Goal: Task Accomplishment & Management: Manage account settings

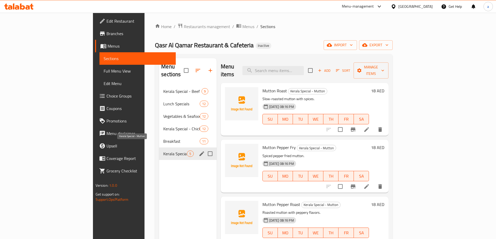
click at [163, 151] on span "Kerala Special - Mutton" at bounding box center [175, 154] width 24 height 6
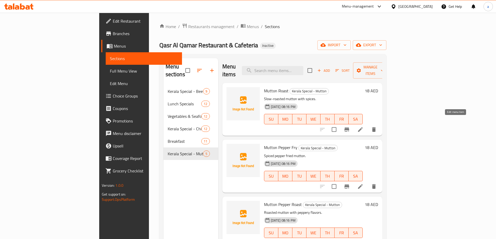
click at [363, 126] on icon at bounding box center [360, 129] width 6 height 6
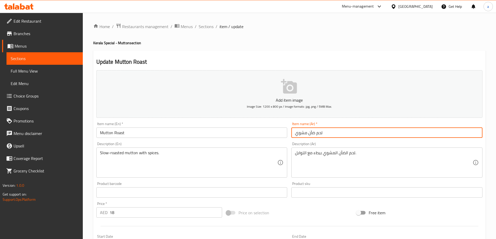
drag, startPoint x: 315, startPoint y: 135, endPoint x: 337, endPoint y: 132, distance: 22.0
click at [337, 132] on input "لحم ضأن مشوي" at bounding box center [386, 133] width 191 height 10
type input "ضأن مشوي"
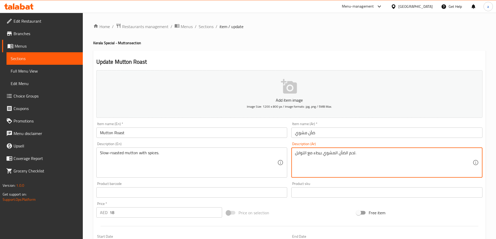
drag, startPoint x: 346, startPoint y: 154, endPoint x: 368, endPoint y: 154, distance: 21.9
click at [360, 154] on textarea "لحم الضأن المشوي ببطء مع التوابل." at bounding box center [384, 162] width 178 height 25
drag, startPoint x: 465, startPoint y: 154, endPoint x: 482, endPoint y: 150, distance: 17.6
click at [488, 150] on div "Home / Restaurants management / Menus / Sections / item / update Kerala Special…" at bounding box center [289, 190] width 413 height 355
drag, startPoint x: 462, startPoint y: 154, endPoint x: 492, endPoint y: 155, distance: 29.4
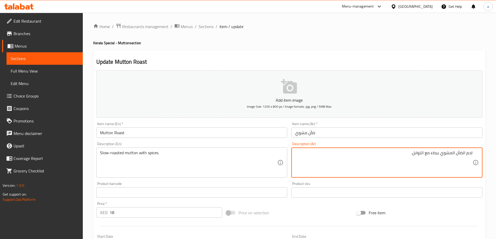
click at [492, 155] on div "Home / Restaurants management / Menus / Sections / item / update Kerala Special…" at bounding box center [289, 190] width 413 height 355
click at [462, 154] on textarea "ضأن المشوي ببطء مع التوابل." at bounding box center [384, 162] width 178 height 25
type textarea "ضأن محمر ببطء مع التوابل."
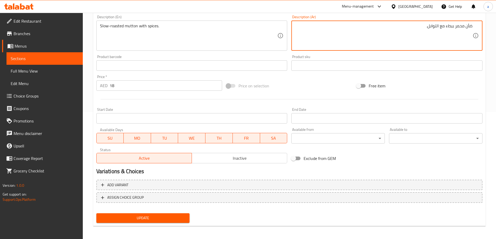
scroll to position [129, 0]
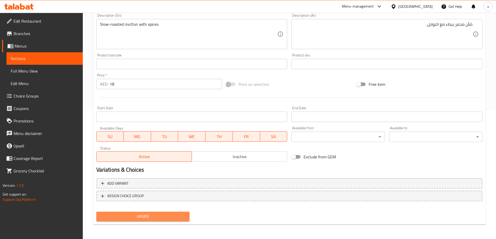
click at [165, 219] on span "Update" at bounding box center [142, 216] width 85 height 7
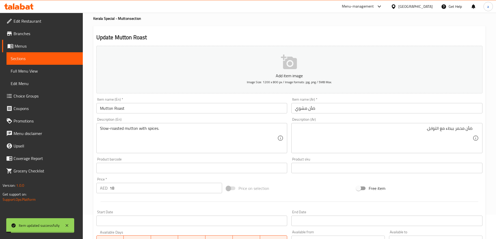
scroll to position [0, 0]
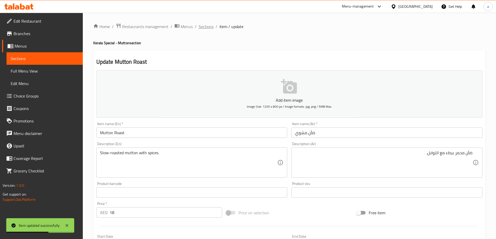
click at [204, 24] on span "Sections" at bounding box center [206, 26] width 15 height 6
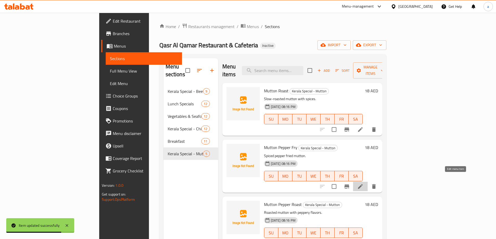
click at [363, 183] on icon at bounding box center [360, 186] width 6 height 6
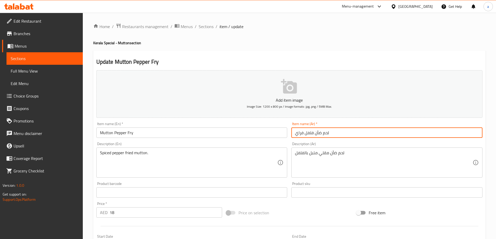
drag, startPoint x: 321, startPoint y: 136, endPoint x: 349, endPoint y: 139, distance: 28.8
click at [337, 135] on input "لحم ضأن فلفل فراي" at bounding box center [386, 133] width 191 height 10
type input "ضأن فلفل فراي"
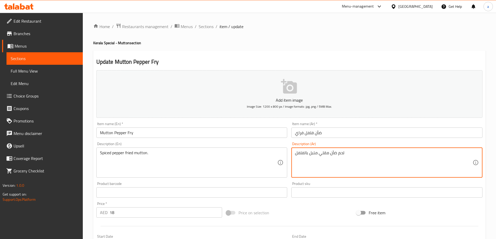
drag, startPoint x: 336, startPoint y: 153, endPoint x: 366, endPoint y: 154, distance: 30.2
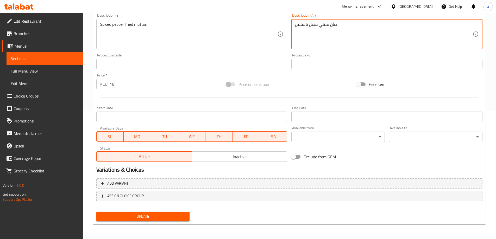
type textarea "ضأن مقلي متبل بالفلفل"
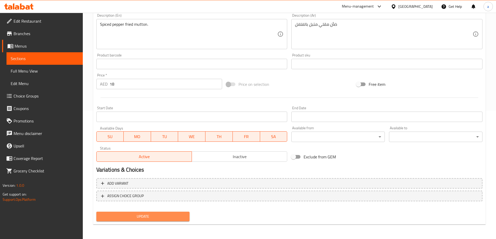
click at [174, 217] on span "Update" at bounding box center [142, 216] width 85 height 7
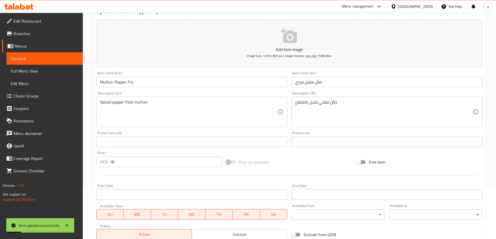
scroll to position [0, 0]
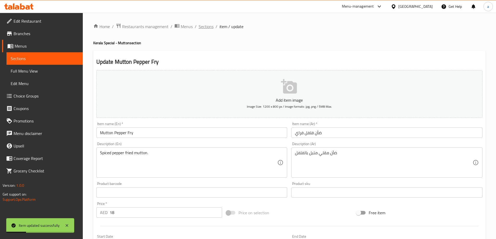
click at [205, 23] on span "Sections" at bounding box center [206, 26] width 15 height 6
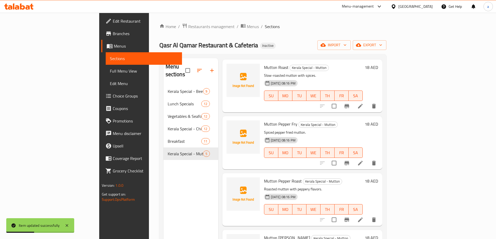
scroll to position [52, 0]
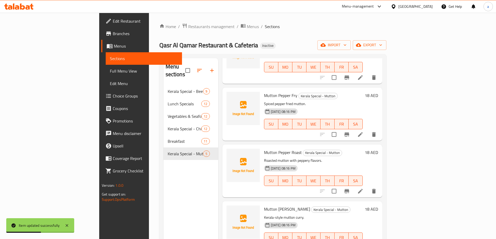
click at [363, 189] on icon at bounding box center [360, 191] width 5 height 5
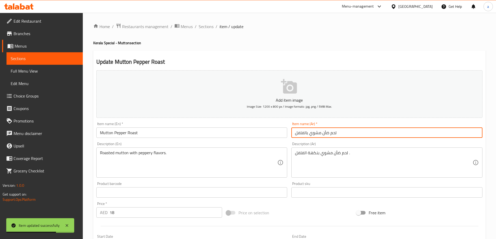
drag, startPoint x: 328, startPoint y: 135, endPoint x: 360, endPoint y: 134, distance: 31.8
click at [360, 134] on input "لحم ضأن مشوي بالفلفل" at bounding box center [386, 133] width 191 height 10
drag, startPoint x: 309, startPoint y: 134, endPoint x: 317, endPoint y: 133, distance: 7.6
click at [317, 133] on input "ضأن مشوي بالفلفل" at bounding box center [386, 133] width 191 height 10
type input "ضأن محمر بالفلفل"
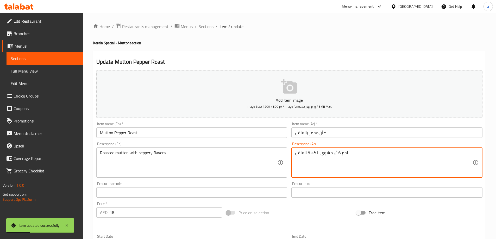
drag, startPoint x: 339, startPoint y: 154, endPoint x: 347, endPoint y: 155, distance: 7.6
click at [341, 156] on textarea "ضأن مشوي بنكهة الفلفل ." at bounding box center [384, 162] width 178 height 25
drag, startPoint x: 320, startPoint y: 153, endPoint x: 329, endPoint y: 155, distance: 9.3
click at [329, 155] on textarea "ضأن مشوي بنكهة الفلفل." at bounding box center [384, 162] width 178 height 25
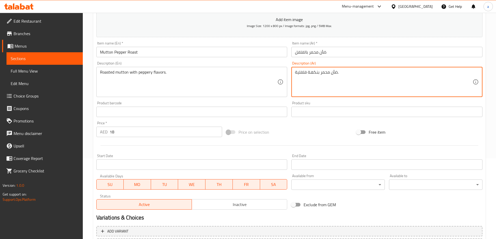
scroll to position [129, 0]
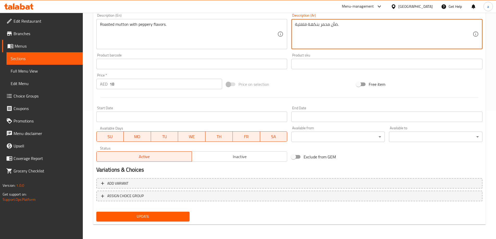
type textarea "ضأن محمر بنكهة فلفلية."
click at [142, 220] on span "Update" at bounding box center [142, 216] width 85 height 7
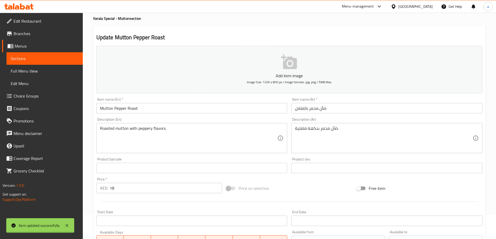
scroll to position [0, 0]
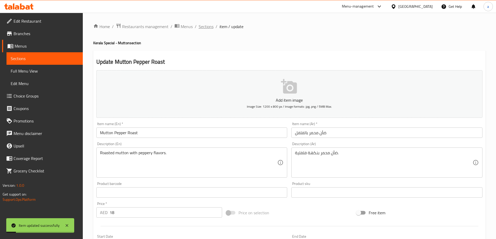
click at [206, 25] on span "Sections" at bounding box center [206, 26] width 15 height 6
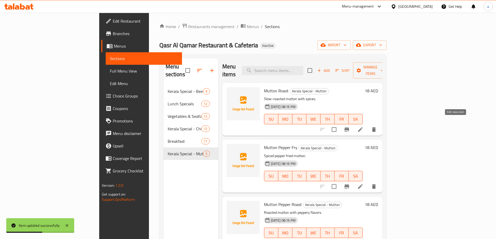
click at [363, 126] on icon at bounding box center [360, 129] width 6 height 6
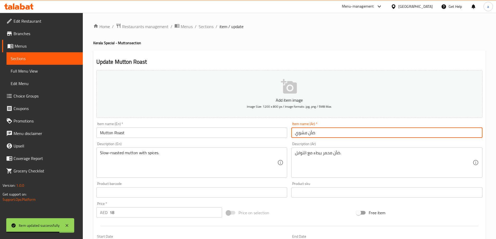
drag, startPoint x: 296, startPoint y: 134, endPoint x: 303, endPoint y: 135, distance: 7.6
click at [303, 134] on input "ضأن مشوي" at bounding box center [386, 133] width 191 height 10
type input "ضأن محمر"
click at [211, 28] on span "Sections" at bounding box center [206, 26] width 15 height 6
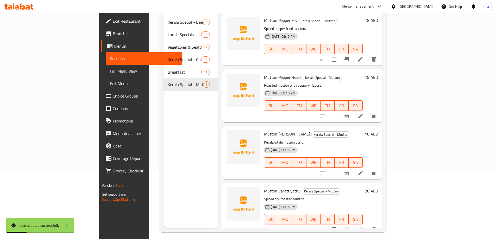
scroll to position [73, 0]
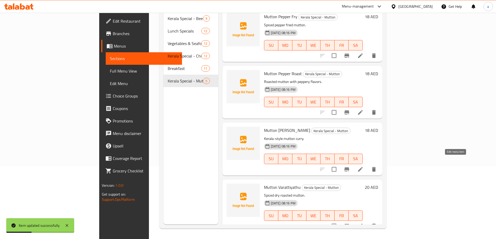
click at [363, 167] on icon at bounding box center [360, 169] width 5 height 5
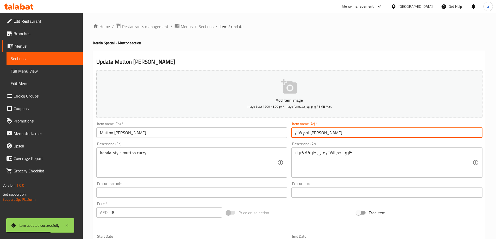
drag, startPoint x: 320, startPoint y: 134, endPoint x: 347, endPoint y: 133, distance: 27.1
click at [347, 133] on input "لحم ضأن [PERSON_NAME]" at bounding box center [386, 133] width 191 height 10
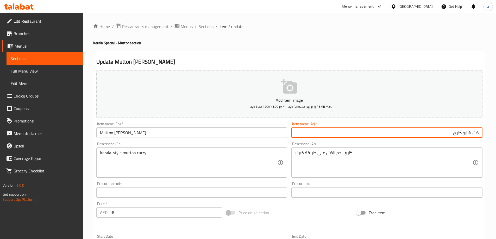
drag, startPoint x: 439, startPoint y: 136, endPoint x: 462, endPoint y: 133, distance: 22.5
click at [462, 133] on input "ضأن شابو كاري" at bounding box center [386, 133] width 191 height 10
paste input "كاري"
type input "كاري ضأن شابو"
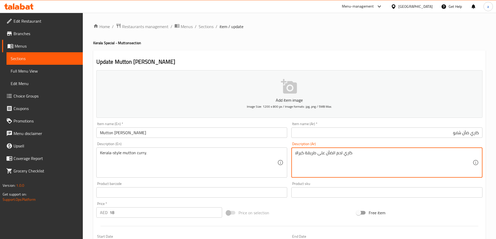
drag, startPoint x: 333, startPoint y: 153, endPoint x: 343, endPoint y: 155, distance: 9.9
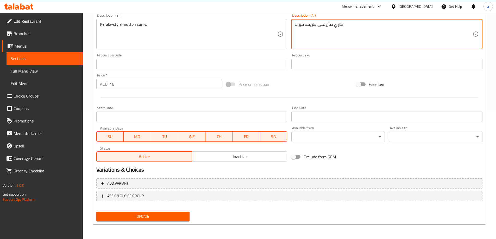
type textarea "كاري ضأن على طريقة كيرالا"
click at [188, 214] on button "Update" at bounding box center [142, 217] width 93 height 10
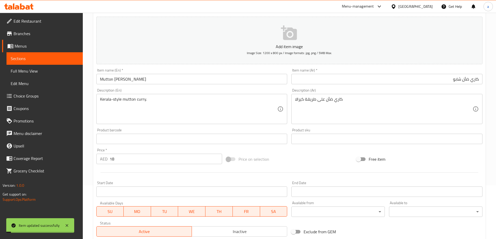
scroll to position [0, 0]
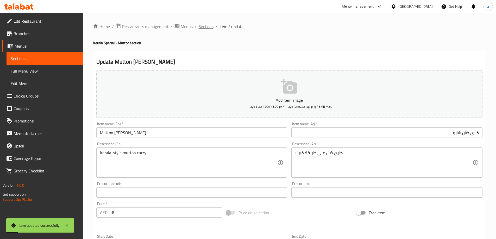
click at [206, 28] on span "Sections" at bounding box center [206, 26] width 15 height 6
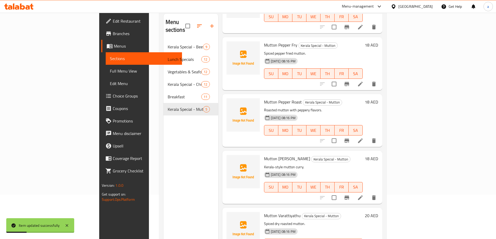
scroll to position [73, 0]
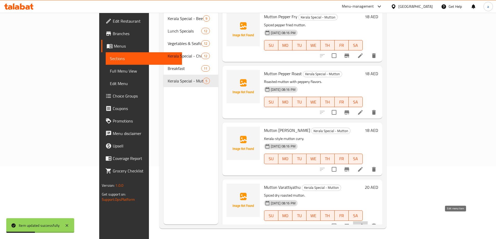
click at [363, 224] on icon at bounding box center [360, 226] width 5 height 5
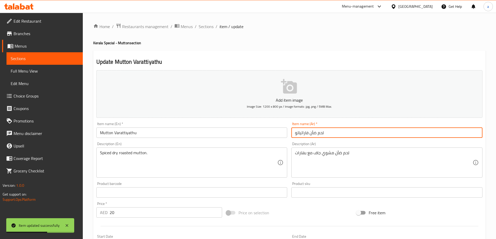
drag, startPoint x: 316, startPoint y: 134, endPoint x: 336, endPoint y: 135, distance: 19.6
click at [336, 135] on input "لحم ضأن فاراتياتو" at bounding box center [386, 133] width 191 height 10
type input "ضأن فاراتياثو"
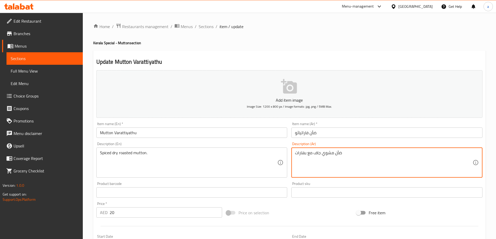
drag, startPoint x: 322, startPoint y: 154, endPoint x: 330, endPoint y: 155, distance: 7.9
click at [330, 155] on textarea "ضأن مشوي جاف مع بهارات" at bounding box center [384, 162] width 178 height 25
drag, startPoint x: 295, startPoint y: 154, endPoint x: 311, endPoint y: 156, distance: 16.0
click at [311, 156] on textarea "ضأن محمر جاف مع بهارات" at bounding box center [384, 162] width 178 height 25
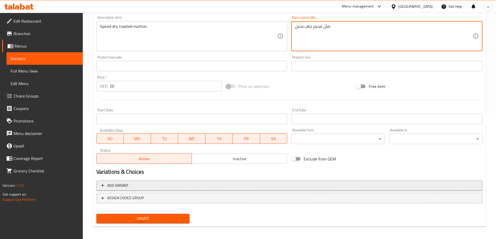
scroll to position [129, 0]
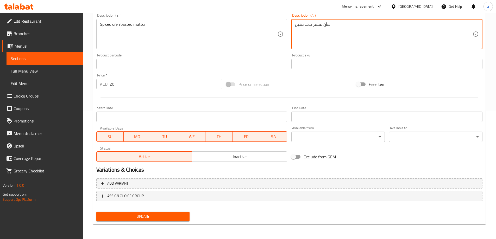
type textarea "ضأن محمر جاف متبل"
click at [181, 217] on span "Update" at bounding box center [142, 216] width 85 height 7
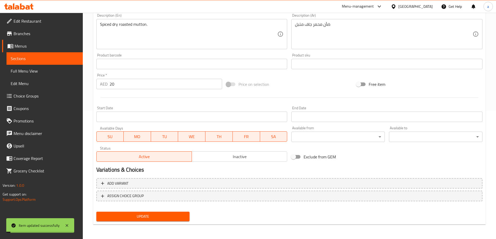
scroll to position [0, 0]
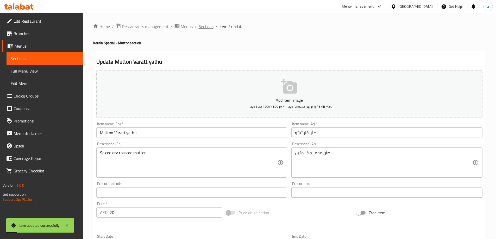
click at [207, 30] on span "Sections" at bounding box center [206, 26] width 15 height 6
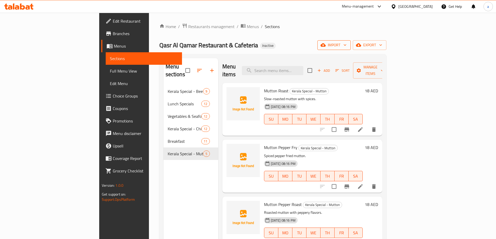
click at [326, 47] on icon "button" at bounding box center [322, 44] width 5 height 5
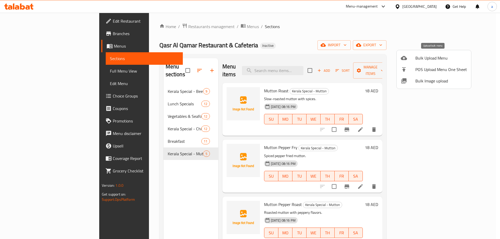
click at [426, 58] on span "Bulk Upload Menu" at bounding box center [441, 58] width 52 height 6
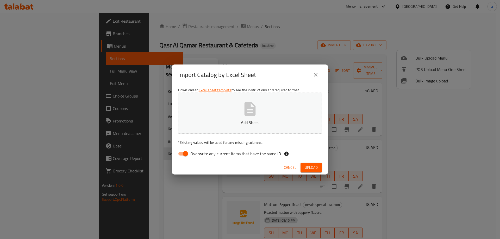
click at [188, 153] on input "Overwrite any current items that have the same ID." at bounding box center [185, 154] width 30 height 10
checkbox input "false"
click at [213, 123] on p "Add Sheet" at bounding box center [250, 122] width 128 height 6
click at [316, 169] on span "Upload" at bounding box center [311, 167] width 13 height 7
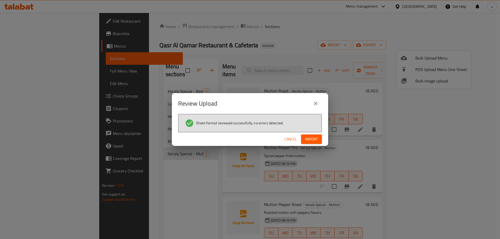
click at [303, 141] on button "Import" at bounding box center [311, 140] width 21 height 10
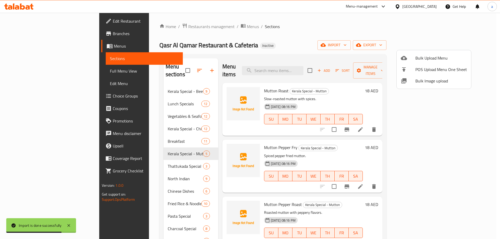
click at [23, 73] on div at bounding box center [250, 119] width 500 height 239
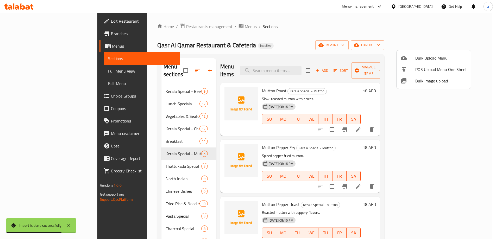
click at [108, 73] on span "Full Menu View" at bounding box center [142, 71] width 68 height 6
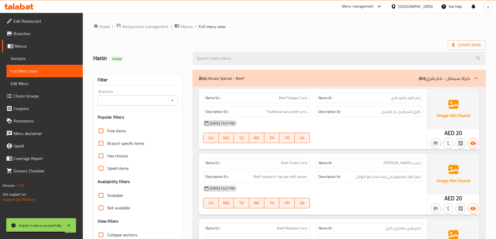
scroll to position [78, 0]
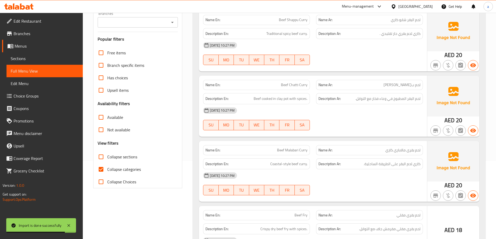
click at [104, 160] on input "Collapse sections" at bounding box center [101, 157] width 12 height 12
checkbox input "true"
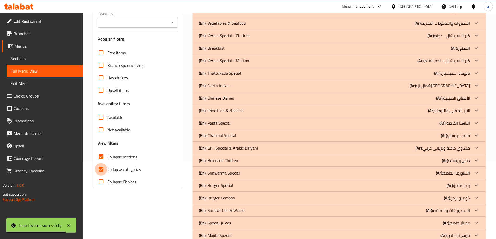
click at [104, 169] on input "Collapse categories" at bounding box center [101, 169] width 12 height 12
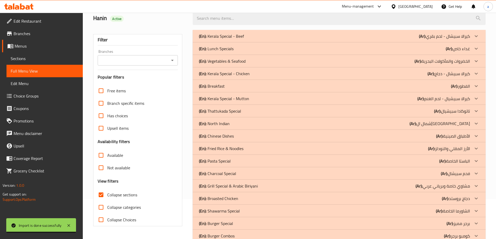
scroll to position [0, 0]
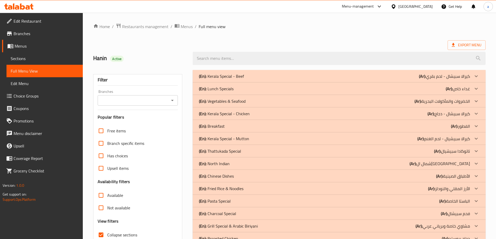
click at [240, 139] on p "(En): Kerala Special - Mutton" at bounding box center [224, 139] width 50 height 6
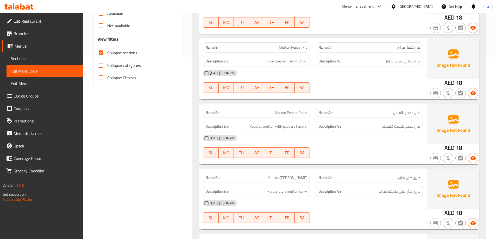
scroll to position [78, 0]
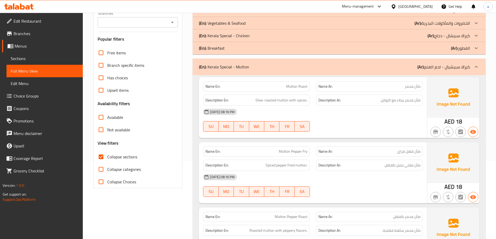
drag, startPoint x: 106, startPoint y: 172, endPoint x: 179, endPoint y: 162, distance: 73.0
click at [107, 172] on input "Collapse categories" at bounding box center [101, 169] width 12 height 12
checkbox input "true"
click at [100, 157] on input "Collapse sections" at bounding box center [101, 157] width 12 height 12
checkbox input "false"
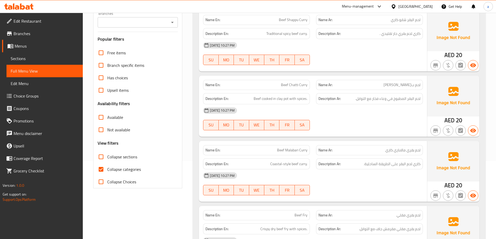
click at [104, 170] on input "Collapse categories" at bounding box center [101, 169] width 12 height 12
checkbox input "false"
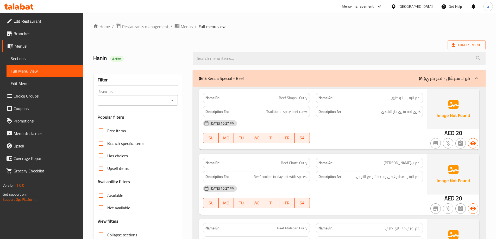
click at [275, 77] on div "(En): Kerala Special - Beef (Ar): كيرالا سبيشال - لحم بقري" at bounding box center [334, 78] width 271 height 6
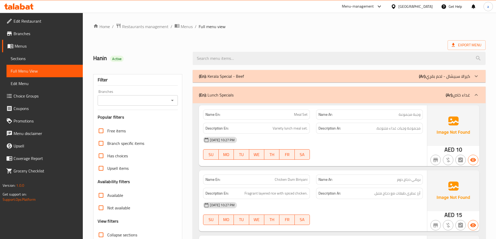
click at [265, 94] on div "(En): Lunch Specials (Ar): غداء خاص" at bounding box center [334, 95] width 271 height 6
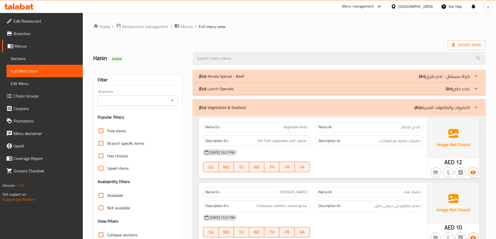
click at [262, 106] on div "(En): Vegetables & Seafood (Ar): الخضروات والمأكولات البحرية" at bounding box center [334, 107] width 271 height 6
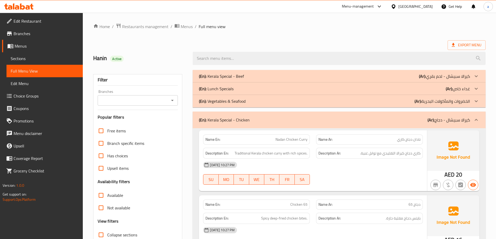
click at [251, 119] on div "(En): Kerala Special - Chicken (Ar): كيرالا سبيشال - دجاج" at bounding box center [334, 120] width 271 height 6
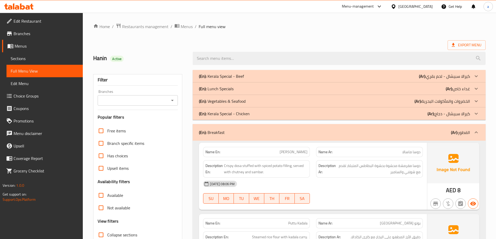
drag, startPoint x: 251, startPoint y: 119, endPoint x: 231, endPoint y: 118, distance: 20.3
drag, startPoint x: 231, startPoint y: 118, endPoint x: 222, endPoint y: 123, distance: 10.3
click at [227, 131] on div "(En): Breakfast (Ar): الفطور" at bounding box center [334, 132] width 271 height 6
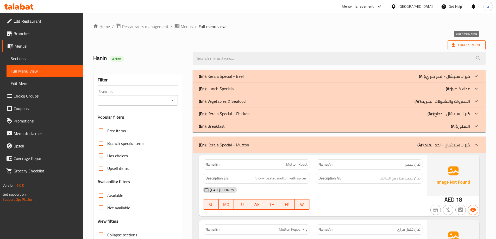
click at [465, 45] on span "Export Menu" at bounding box center [467, 45] width 30 height 7
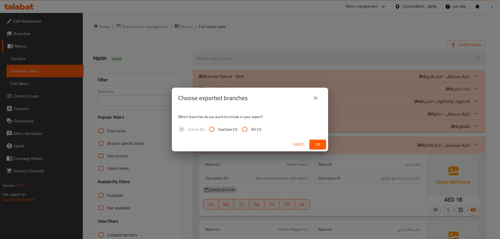
click at [244, 127] on input "All (1)" at bounding box center [244, 129] width 12 height 12
radio input "true"
click at [322, 143] on button "Ok" at bounding box center [317, 145] width 17 height 10
